Goal: Task Accomplishment & Management: Manage account settings

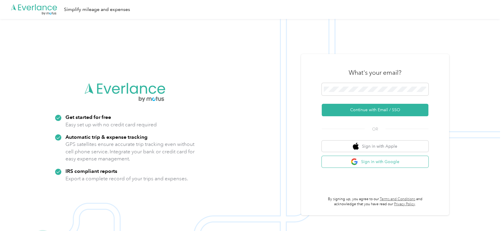
click at [382, 162] on button "Sign in with Google" at bounding box center [375, 162] width 107 height 12
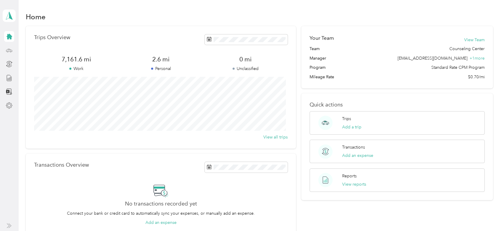
click at [14, 52] on div at bounding box center [9, 50] width 10 height 11
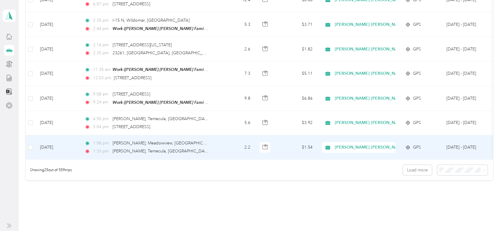
scroll to position [586, 0]
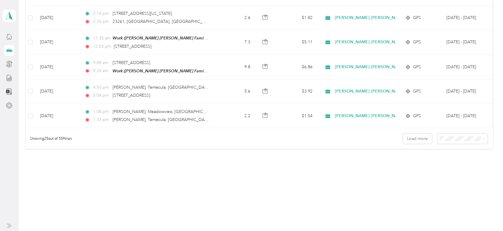
click at [442, 171] on span "100 per load" at bounding box center [450, 169] width 24 height 5
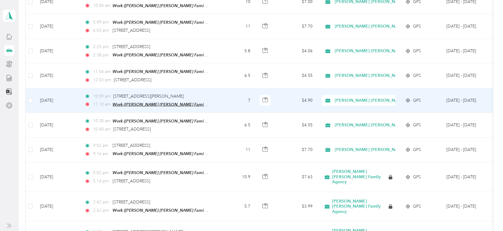
scroll to position [1100, 0]
